Goal: Information Seeking & Learning: Learn about a topic

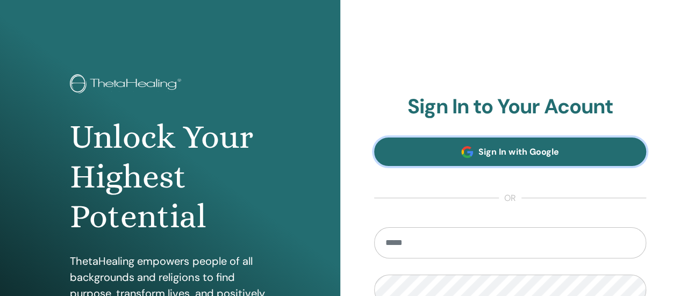
click at [540, 153] on span "Sign In with Google" at bounding box center [519, 151] width 80 height 11
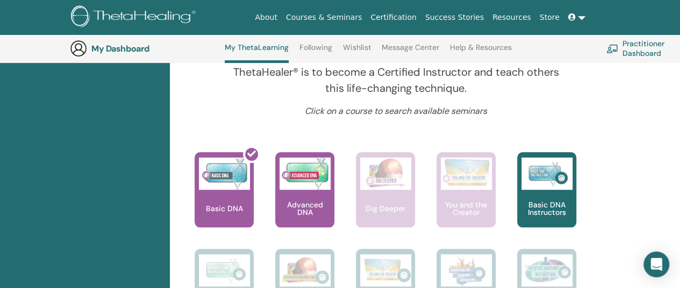
scroll to position [401, 0]
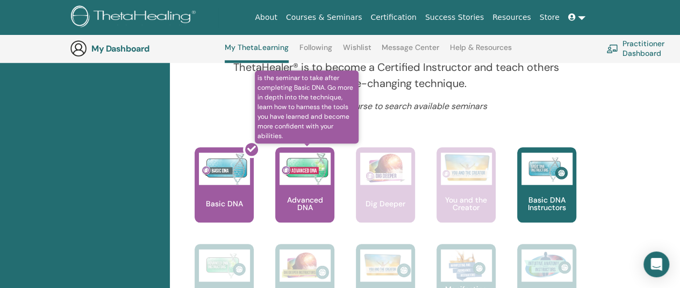
click at [302, 211] on p "Advanced DNA" at bounding box center [304, 203] width 59 height 15
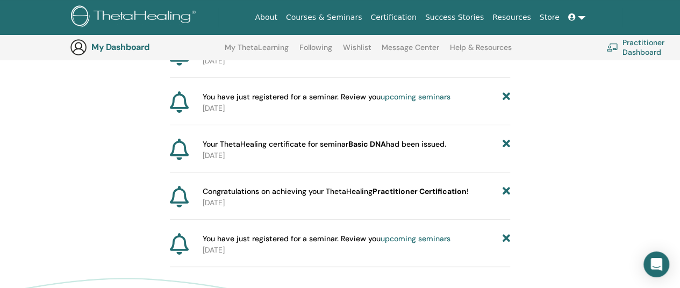
scroll to position [185, 0]
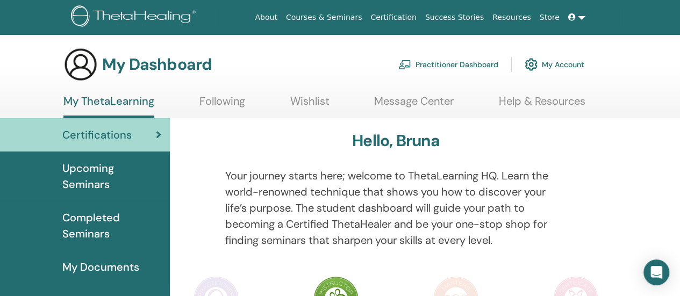
click at [580, 17] on link at bounding box center [577, 18] width 26 height 20
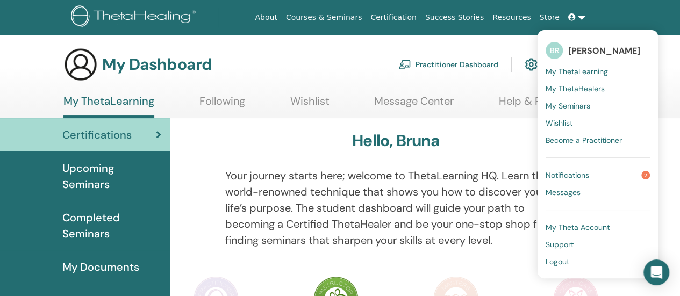
click at [492, 143] on div "Hello, Bruna" at bounding box center [396, 143] width 414 height 24
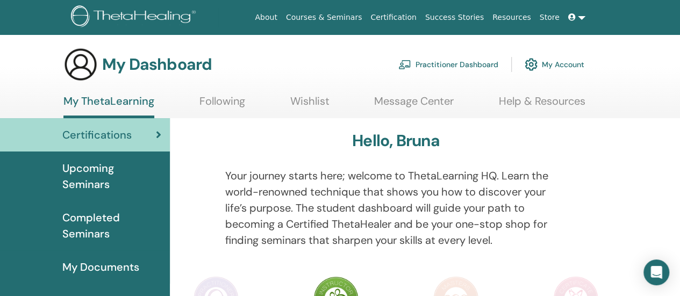
click at [145, 133] on div "Certifications" at bounding box center [85, 135] width 153 height 16
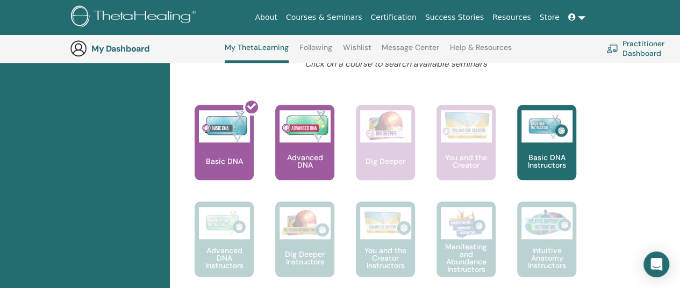
scroll to position [450, 0]
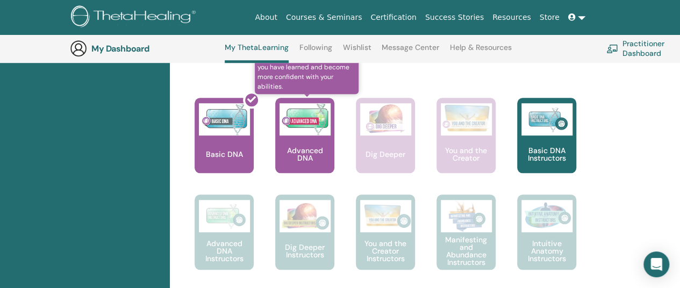
click at [313, 130] on img at bounding box center [305, 119] width 51 height 32
